Goal: Transaction & Acquisition: Purchase product/service

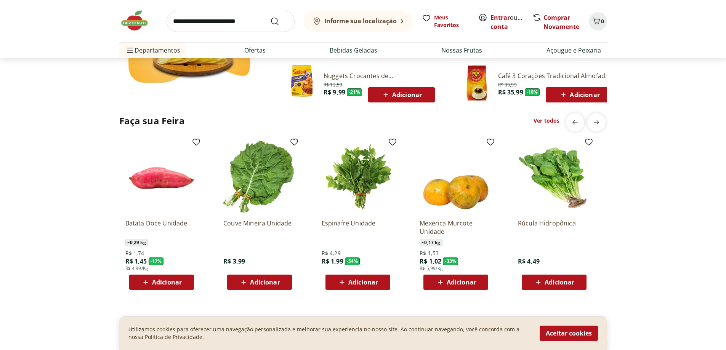
scroll to position [572, 0]
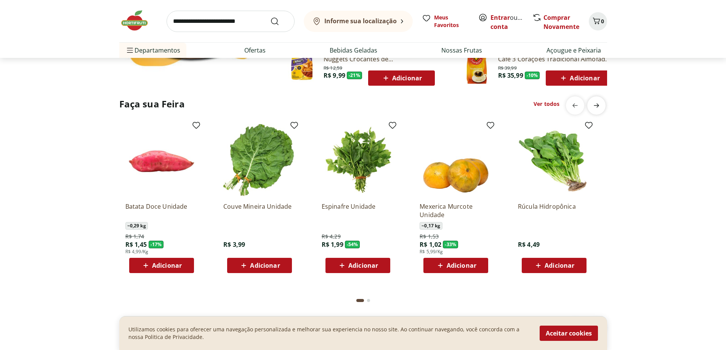
click at [600, 106] on icon "next" at bounding box center [596, 105] width 9 height 9
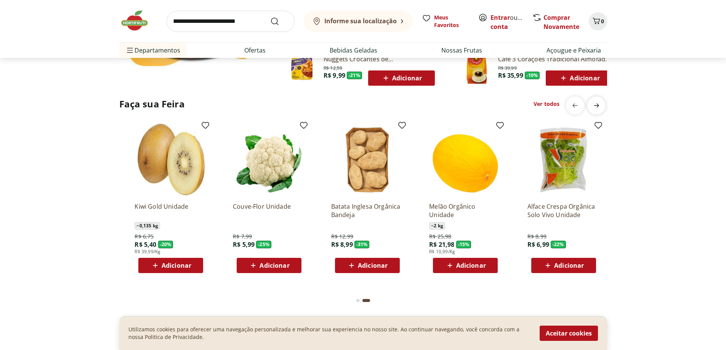
scroll to position [0, 490]
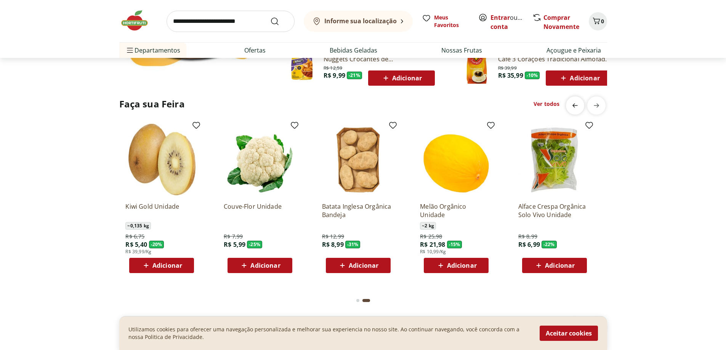
click at [579, 103] on icon "previous" at bounding box center [575, 105] width 9 height 9
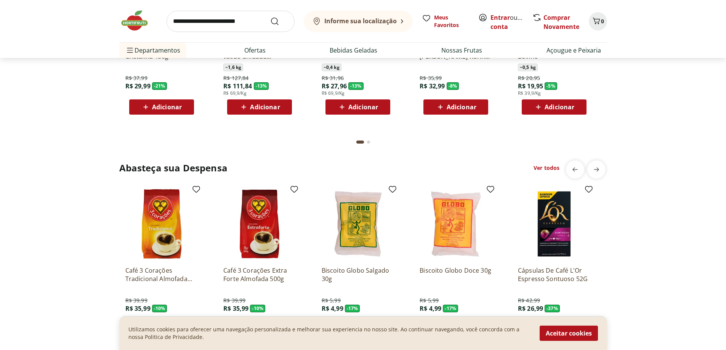
scroll to position [1029, 0]
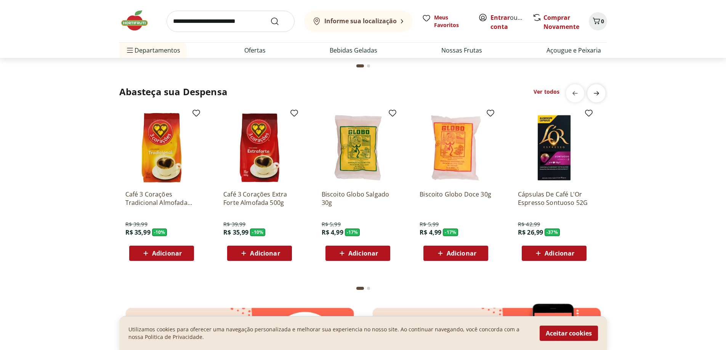
click at [593, 91] on icon "next" at bounding box center [596, 93] width 9 height 9
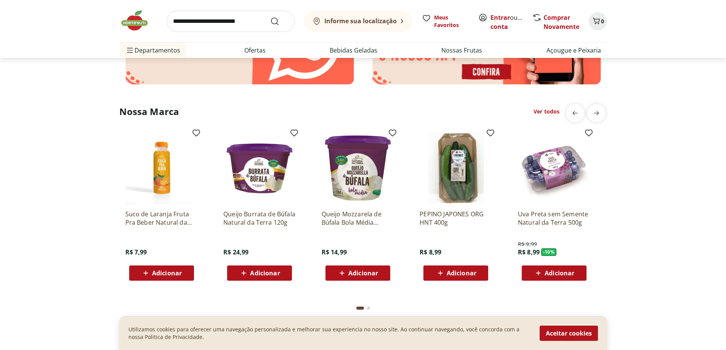
scroll to position [1334, 0]
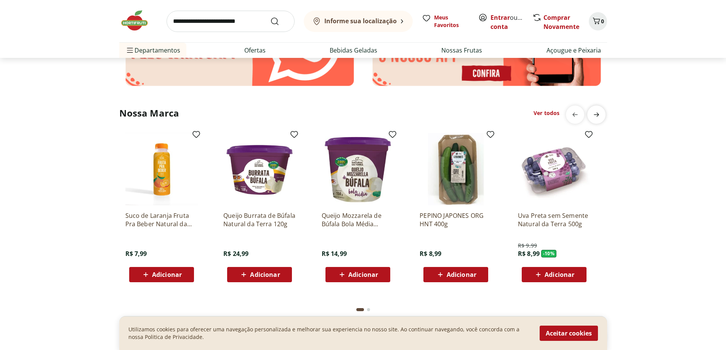
click at [593, 109] on span "next" at bounding box center [596, 114] width 15 height 15
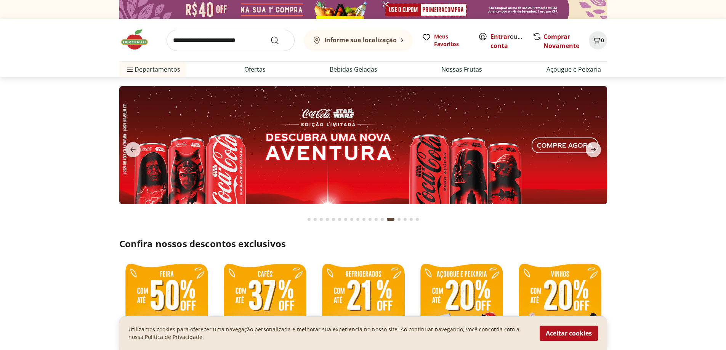
scroll to position [191, 0]
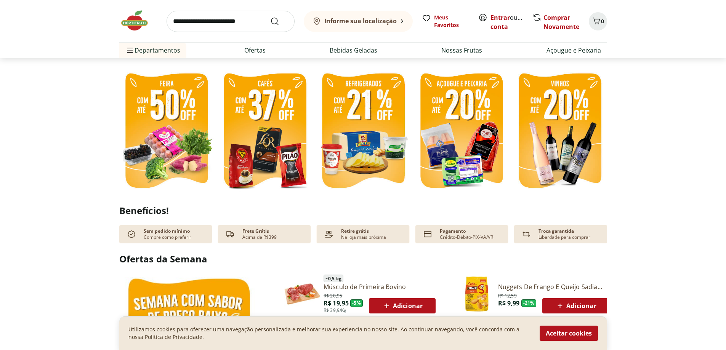
click at [176, 125] on img at bounding box center [166, 132] width 95 height 126
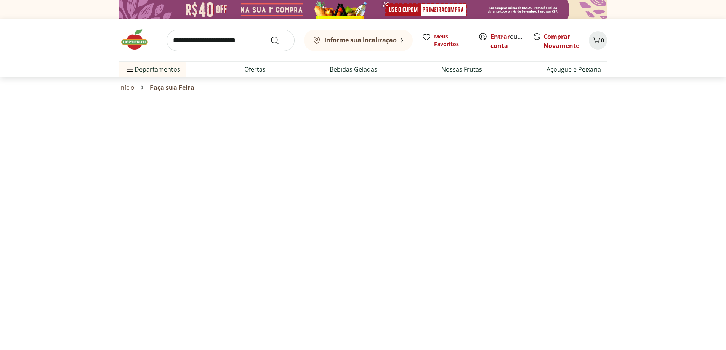
select select "**********"
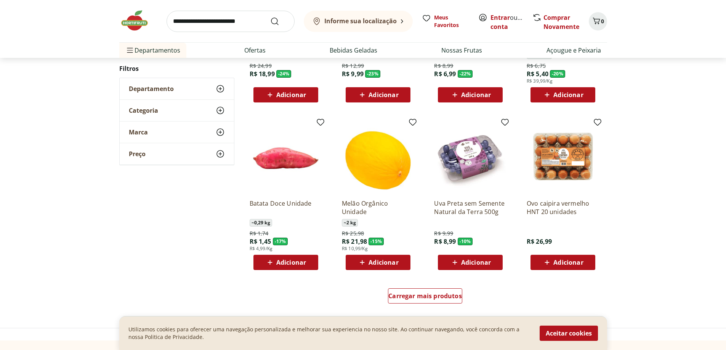
scroll to position [381, 0]
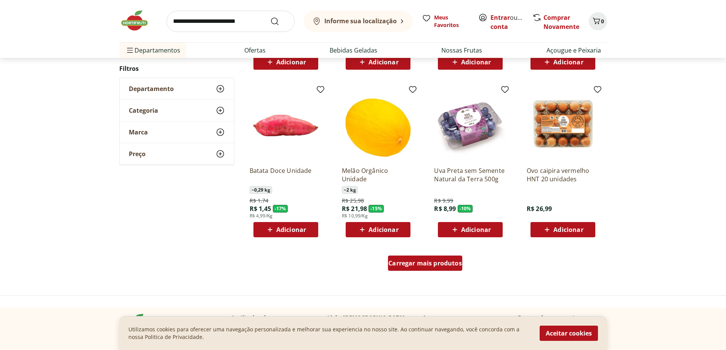
click at [439, 264] on span "Carregar mais produtos" at bounding box center [425, 263] width 74 height 6
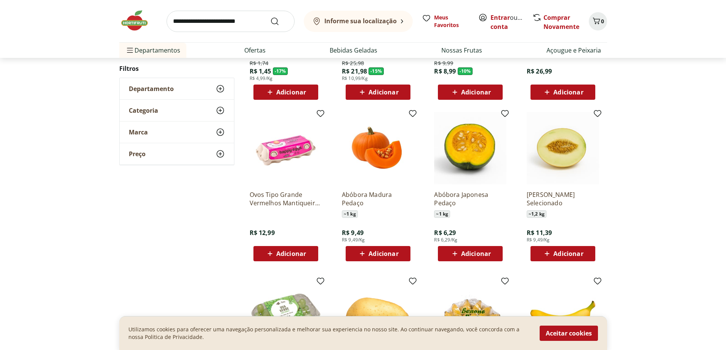
scroll to position [534, 0]
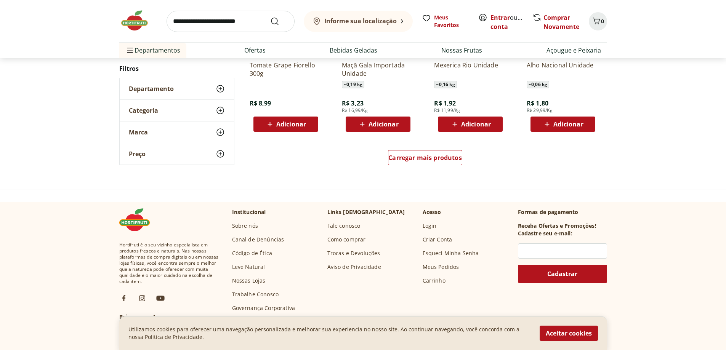
scroll to position [534, 0]
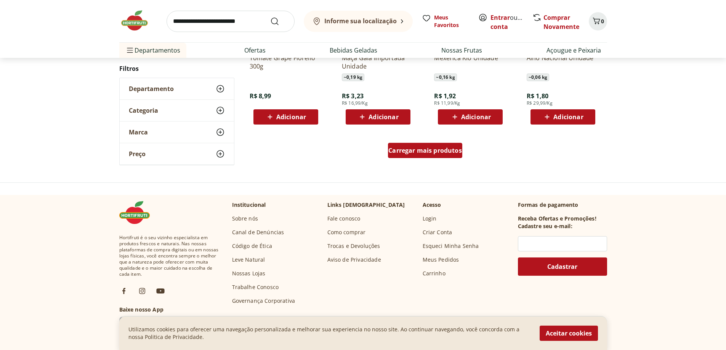
click at [444, 156] on div "Carregar mais produtos" at bounding box center [425, 150] width 74 height 15
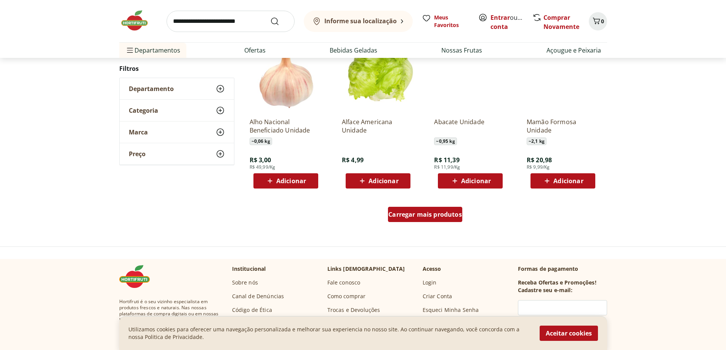
scroll to position [494, 0]
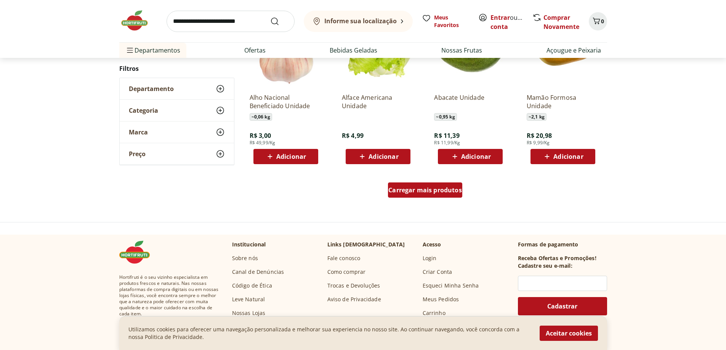
click at [436, 187] on span "Carregar mais produtos" at bounding box center [425, 190] width 74 height 6
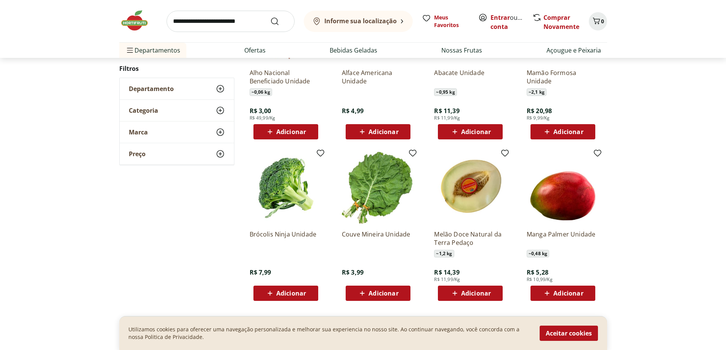
scroll to position [532, 0]
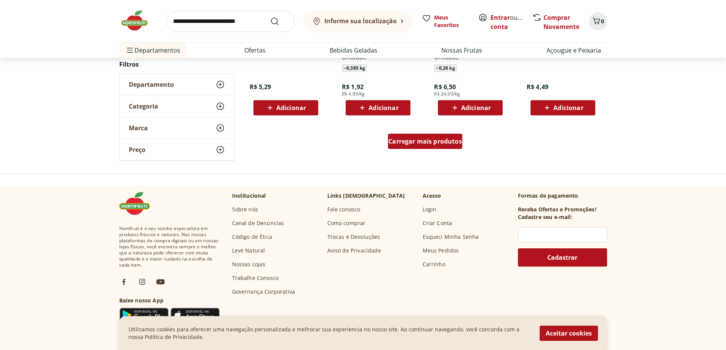
scroll to position [492, 0]
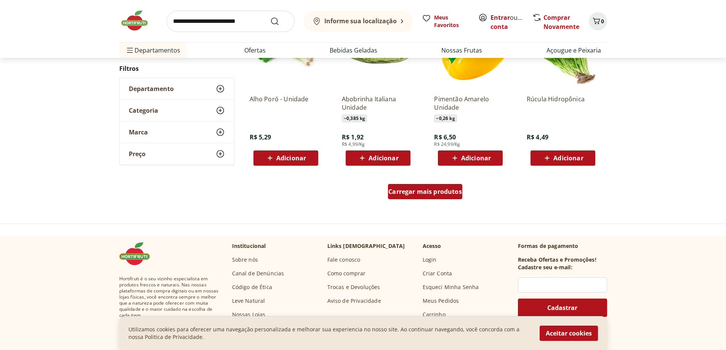
click at [427, 189] on span "Carregar mais produtos" at bounding box center [425, 192] width 74 height 6
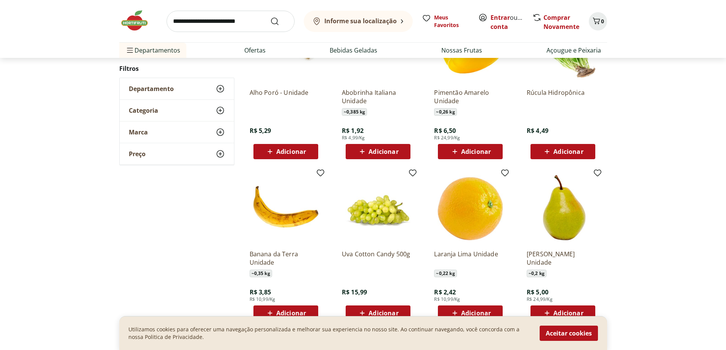
scroll to position [534, 0]
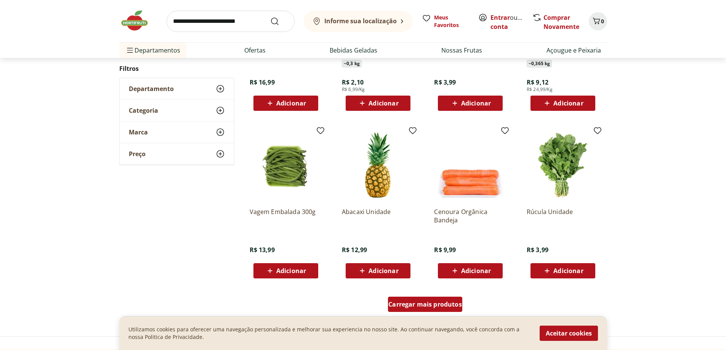
scroll to position [494, 0]
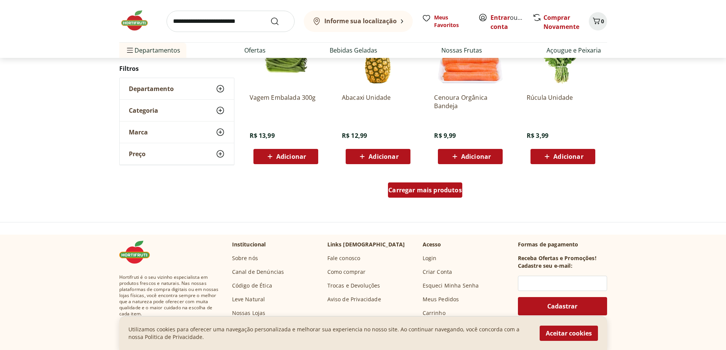
click at [427, 189] on span "Carregar mais produtos" at bounding box center [425, 190] width 74 height 6
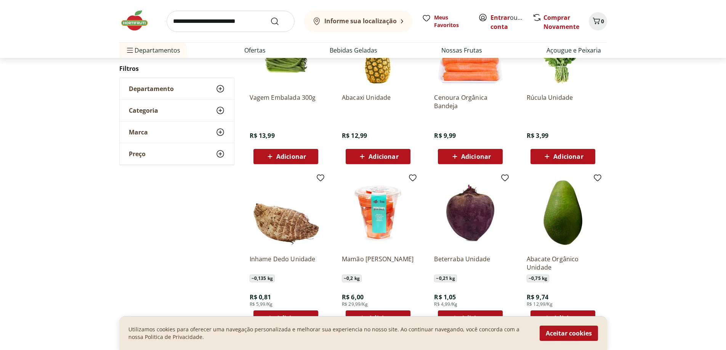
scroll to position [532, 0]
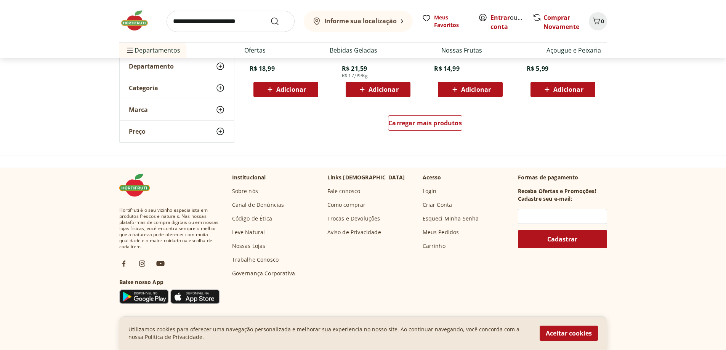
scroll to position [572, 0]
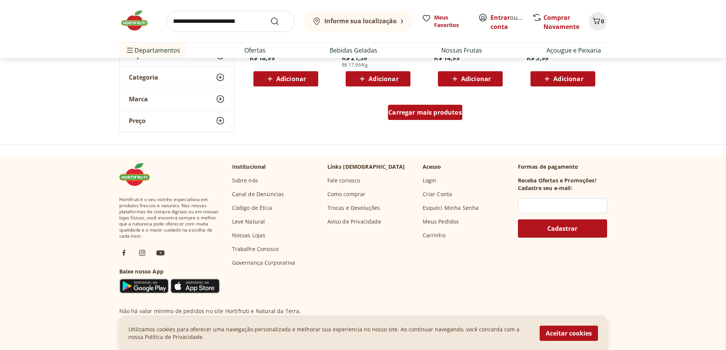
click at [420, 121] on link "Carregar mais produtos" at bounding box center [425, 114] width 74 height 18
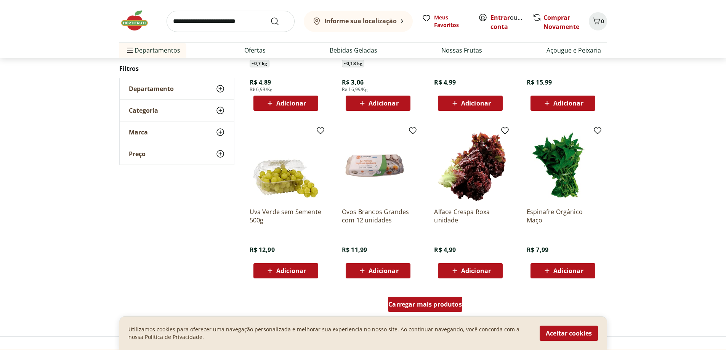
scroll to position [532, 0]
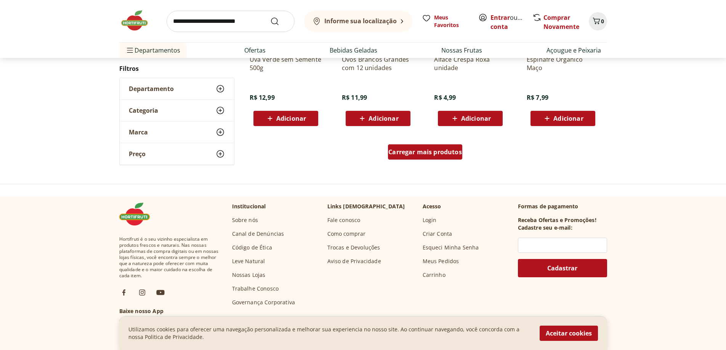
click at [402, 153] on span "Carregar mais produtos" at bounding box center [425, 152] width 74 height 6
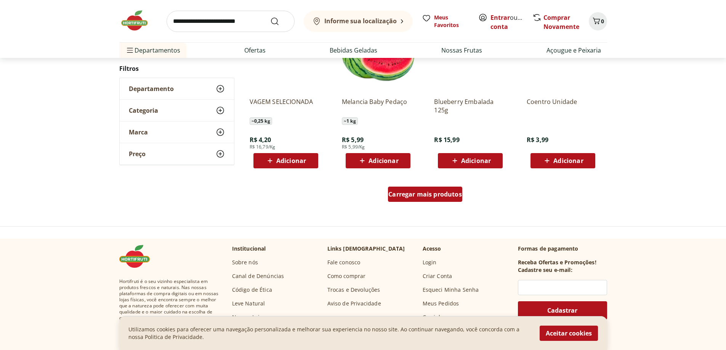
scroll to position [531, 0]
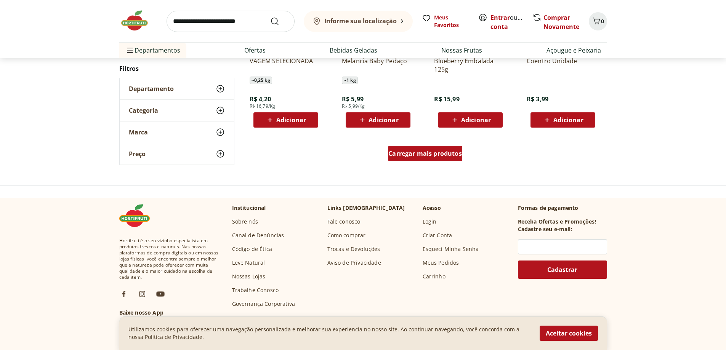
click at [402, 153] on span "Carregar mais produtos" at bounding box center [425, 154] width 74 height 6
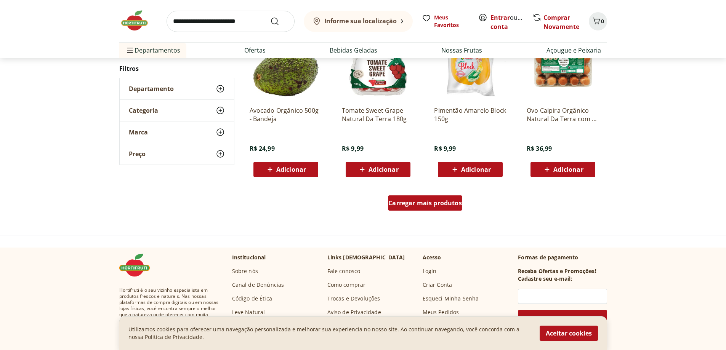
scroll to position [491, 0]
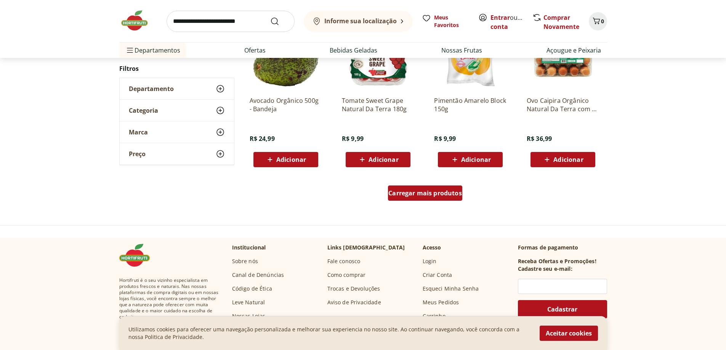
click at [400, 196] on span "Carregar mais produtos" at bounding box center [425, 193] width 74 height 6
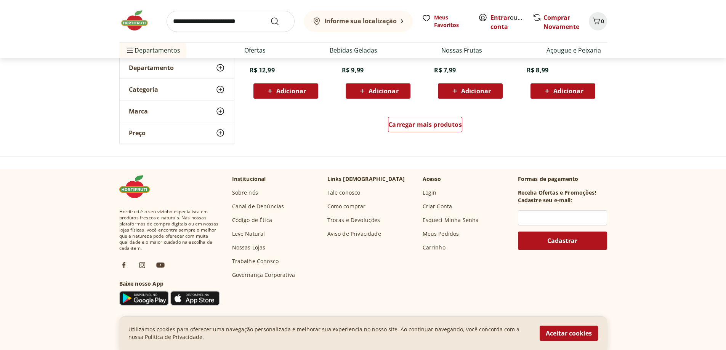
scroll to position [554, 0]
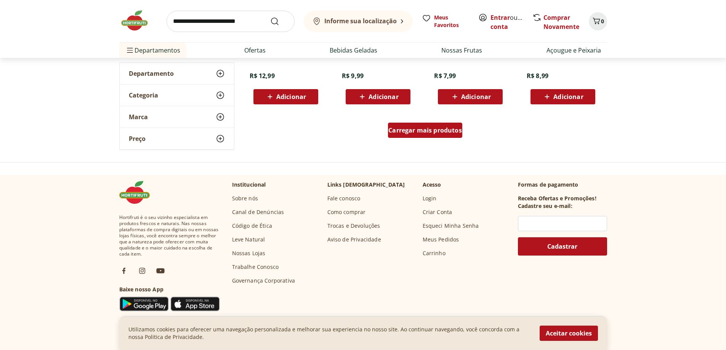
click at [442, 133] on span "Carregar mais produtos" at bounding box center [425, 130] width 74 height 6
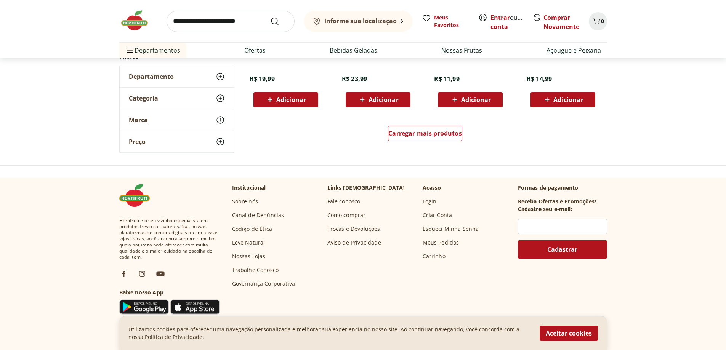
scroll to position [552, 0]
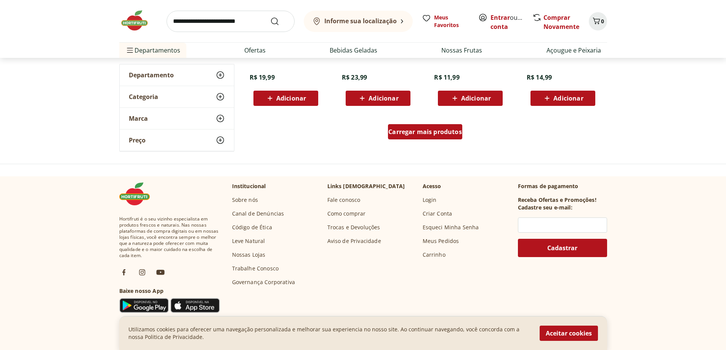
click at [436, 138] on div "Carregar mais produtos" at bounding box center [425, 131] width 74 height 15
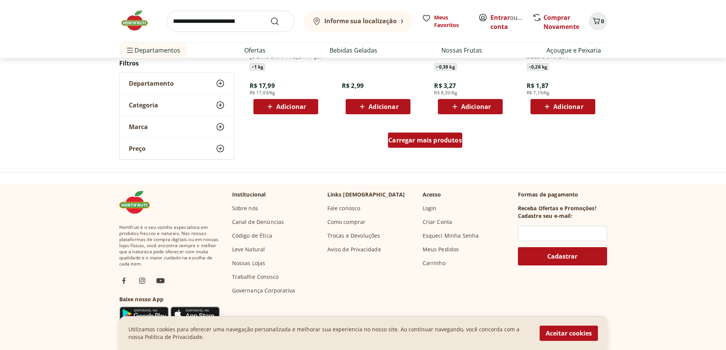
scroll to position [551, 0]
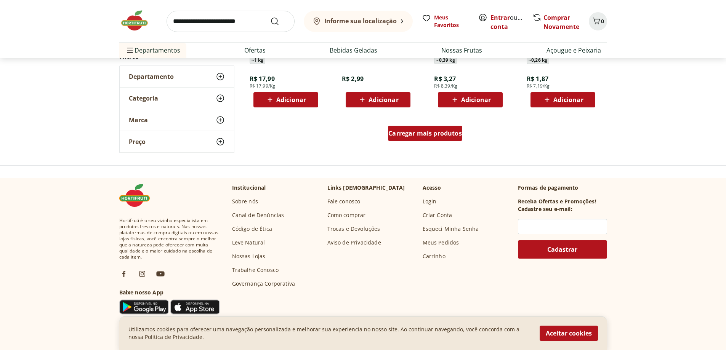
click at [423, 136] on span "Carregar mais produtos" at bounding box center [425, 133] width 74 height 6
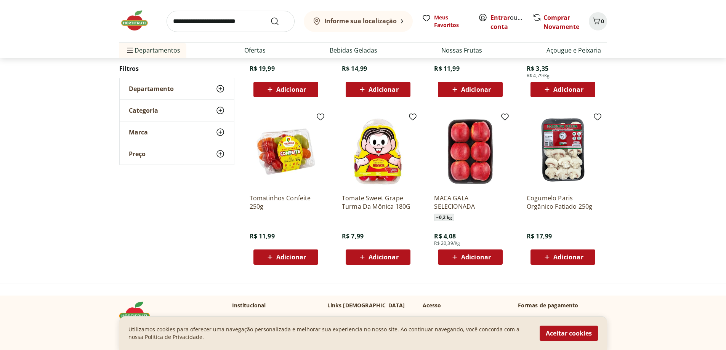
scroll to position [359, 0]
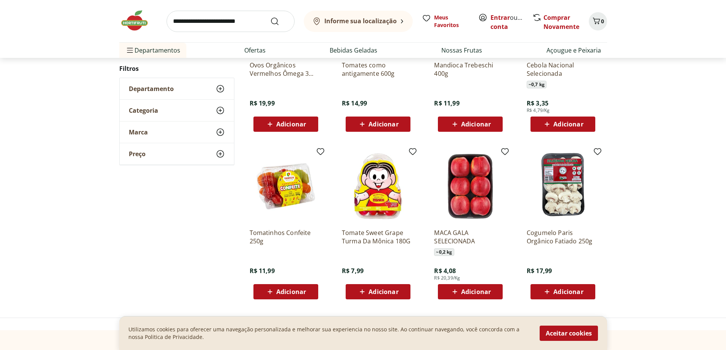
click at [150, 92] on span "Departamento" at bounding box center [151, 89] width 45 height 8
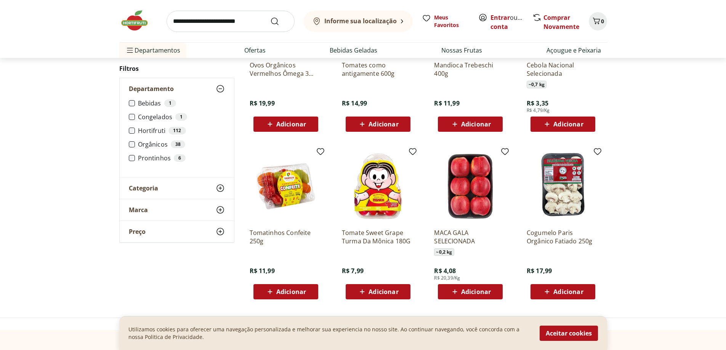
click at [146, 119] on label "Congelados 1" at bounding box center [181, 117] width 87 height 8
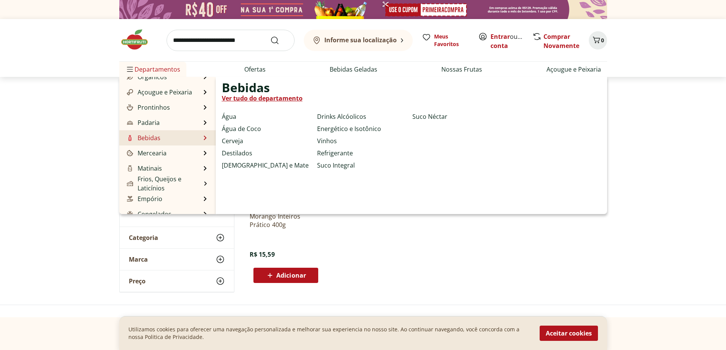
scroll to position [76, 0]
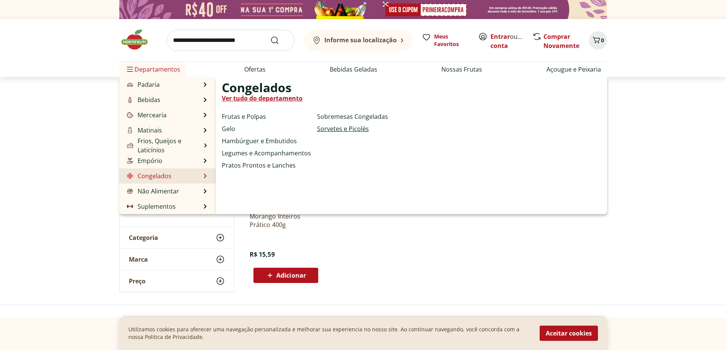
click at [323, 129] on link "Sorvetes e Picolés" at bounding box center [343, 128] width 52 height 9
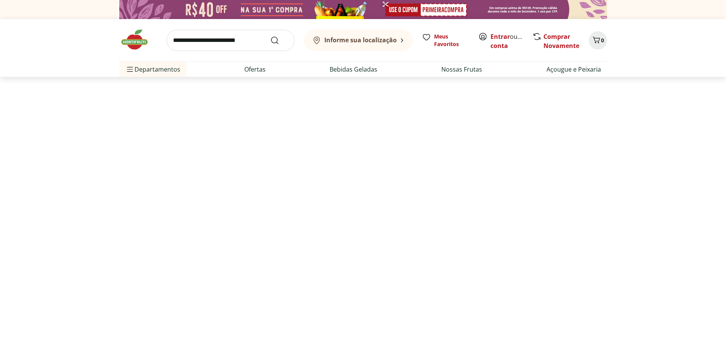
select select "**********"
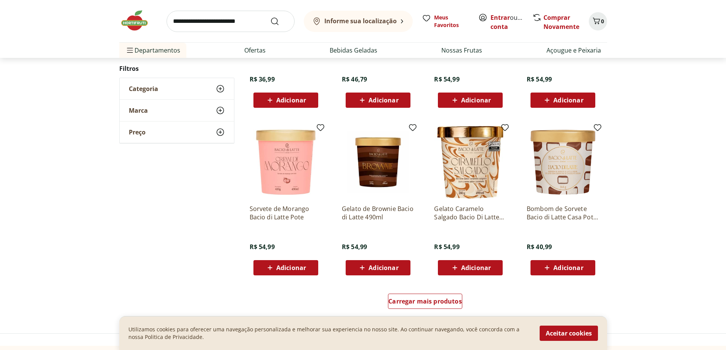
scroll to position [381, 0]
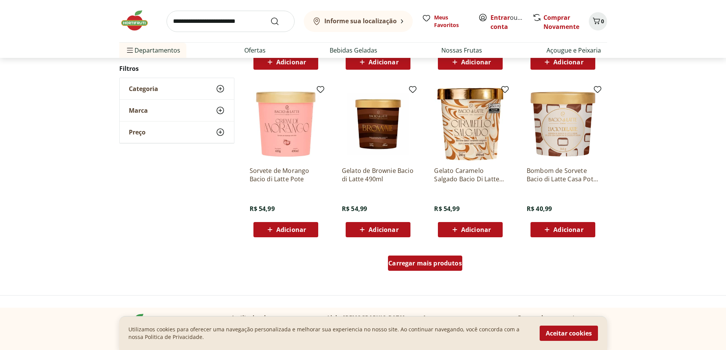
click at [407, 263] on span "Carregar mais produtos" at bounding box center [425, 263] width 74 height 6
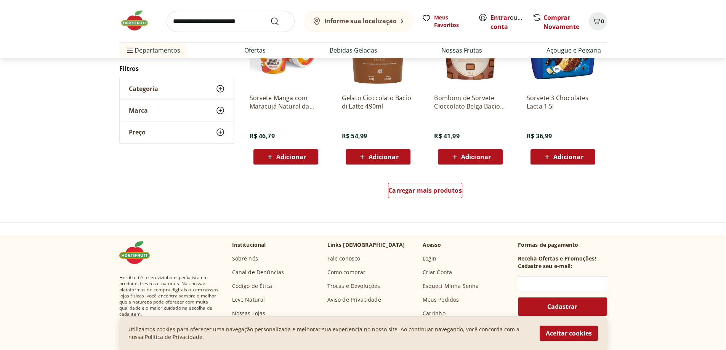
scroll to position [457, 0]
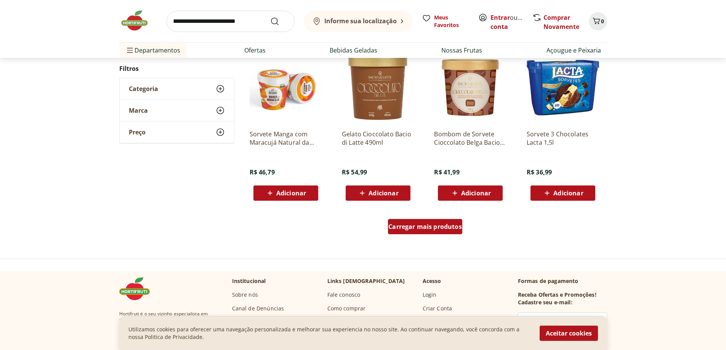
click at [409, 230] on span "Carregar mais produtos" at bounding box center [425, 227] width 74 height 6
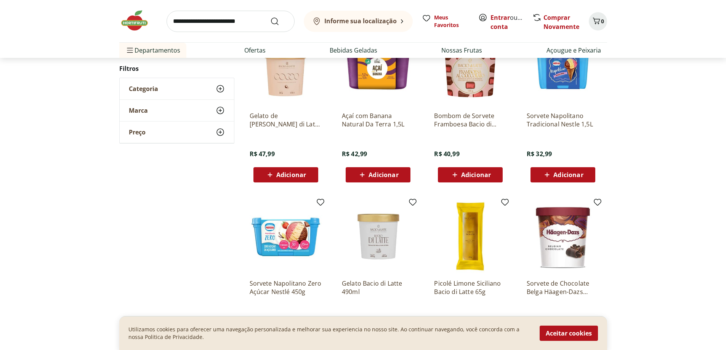
scroll to position [648, 0]
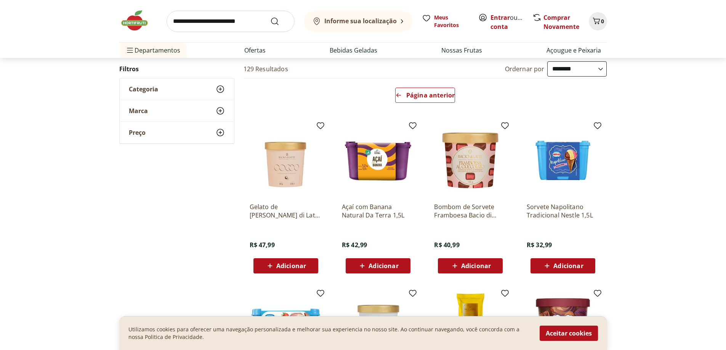
scroll to position [37, 0]
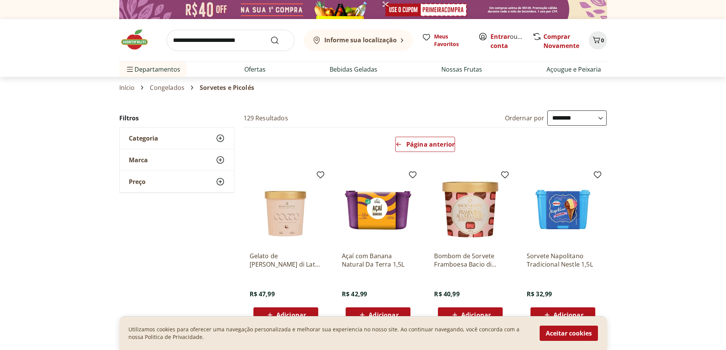
select select "**********"
click at [143, 184] on span "Preço" at bounding box center [137, 182] width 17 height 8
click at [145, 45] on img at bounding box center [138, 39] width 38 height 23
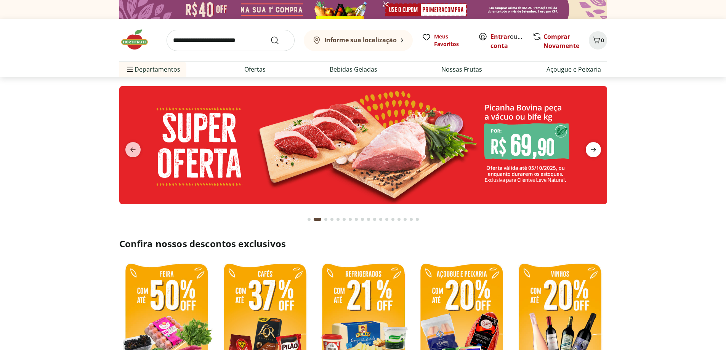
click at [596, 148] on icon "next" at bounding box center [593, 149] width 9 height 9
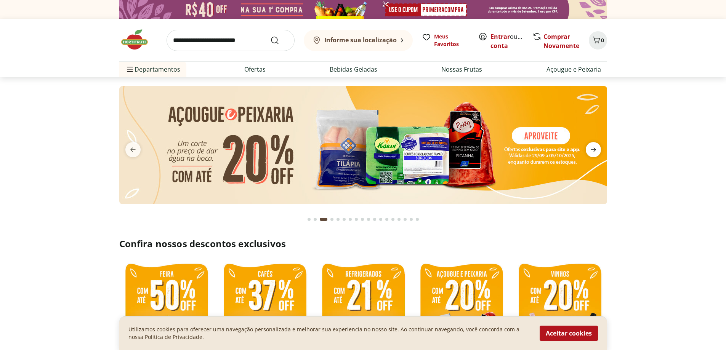
click at [596, 148] on icon "next" at bounding box center [593, 149] width 9 height 9
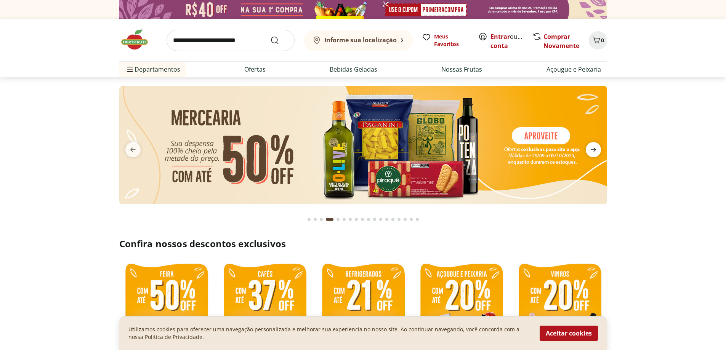
click at [596, 148] on icon "next" at bounding box center [593, 149] width 9 height 9
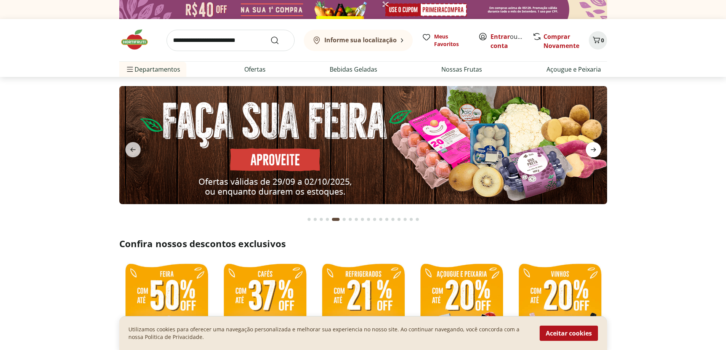
click at [596, 148] on icon "next" at bounding box center [593, 149] width 9 height 9
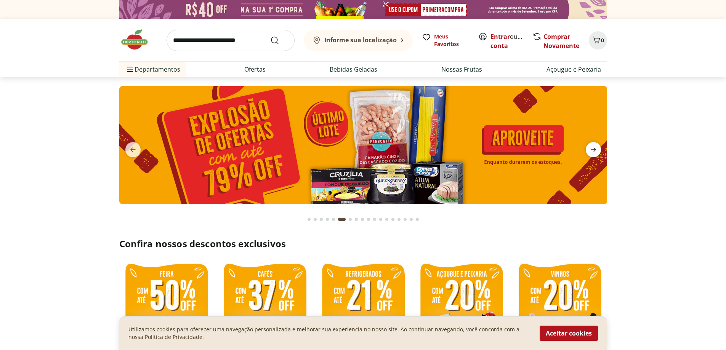
click at [596, 148] on icon "next" at bounding box center [593, 149] width 9 height 9
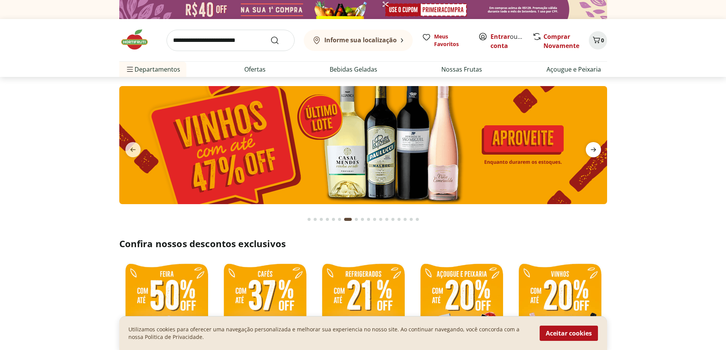
click at [596, 148] on icon "next" at bounding box center [593, 149] width 9 height 9
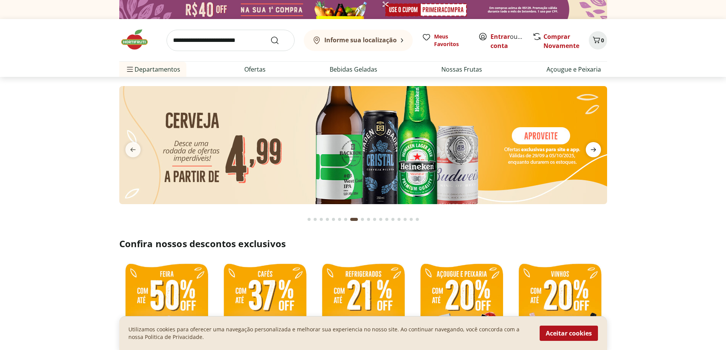
click at [596, 148] on icon "next" at bounding box center [593, 149] width 9 height 9
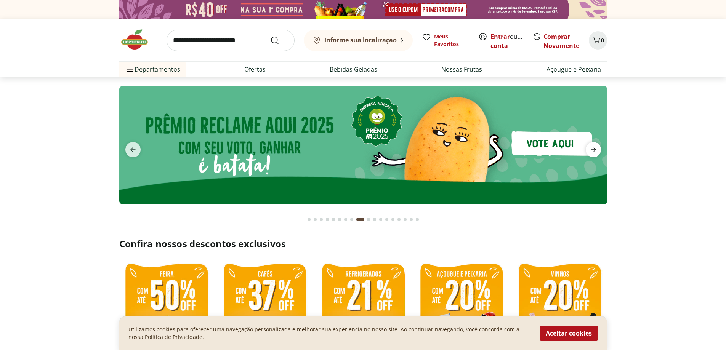
click at [596, 148] on icon "next" at bounding box center [593, 149] width 9 height 9
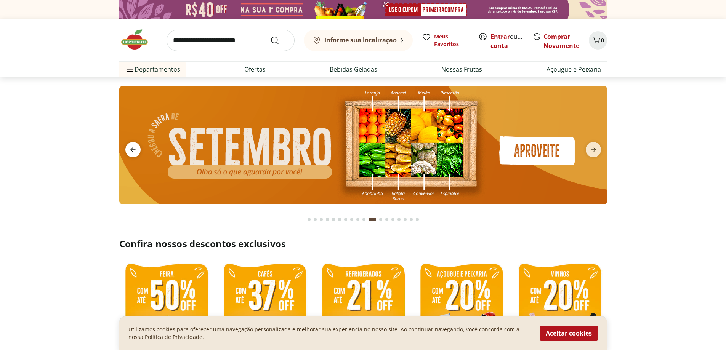
click at [135, 149] on icon "previous" at bounding box center [132, 149] width 9 height 9
